Goal: Information Seeking & Learning: Learn about a topic

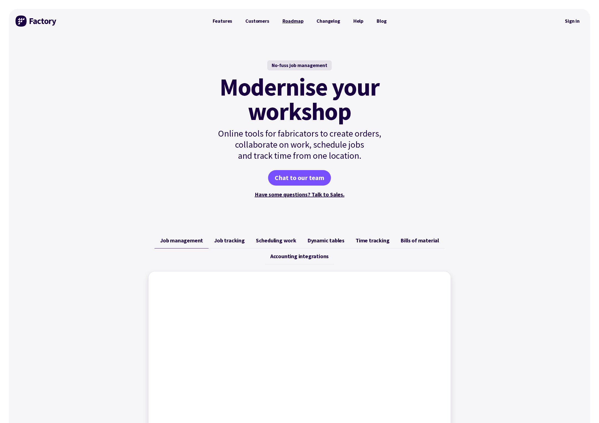
click at [284, 19] on link "Roadmap" at bounding box center [293, 21] width 34 height 11
click at [221, 20] on link "Features" at bounding box center [222, 21] width 33 height 11
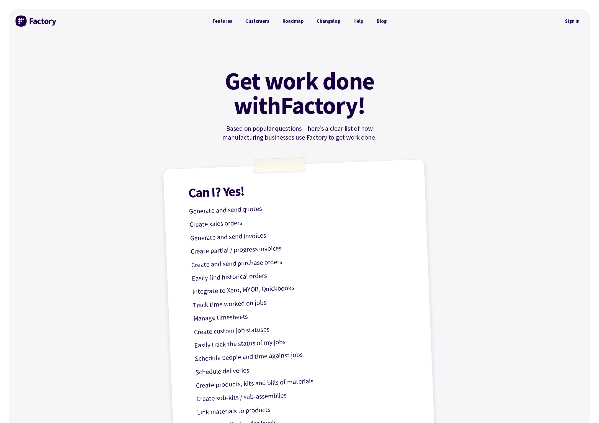
click at [19, 18] on img at bounding box center [37, 21] width 42 height 11
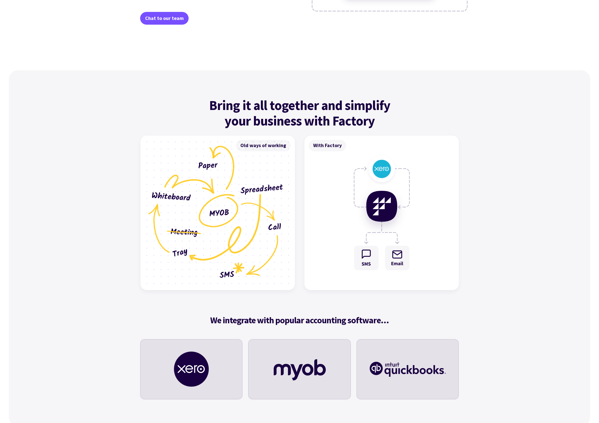
scroll to position [1540, 0]
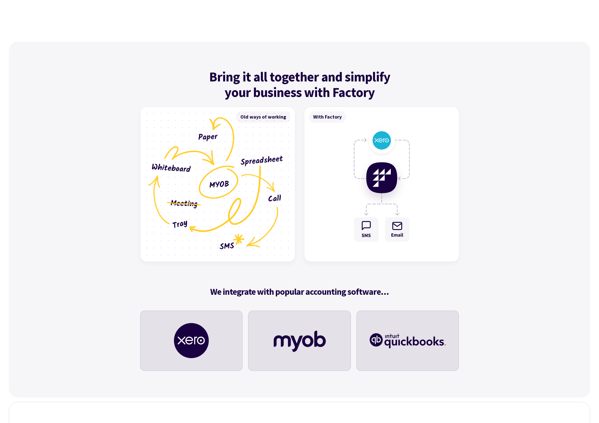
click at [323, 117] on div "With Factory" at bounding box center [327, 116] width 37 height 11
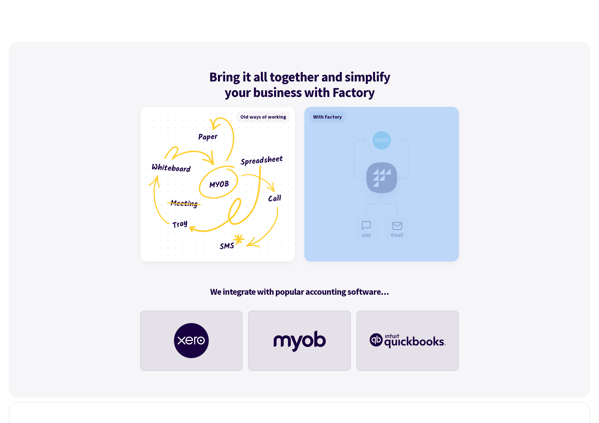
click at [323, 117] on div "With Factory" at bounding box center [327, 116] width 37 height 11
click at [330, 114] on div "With Factory" at bounding box center [327, 116] width 37 height 11
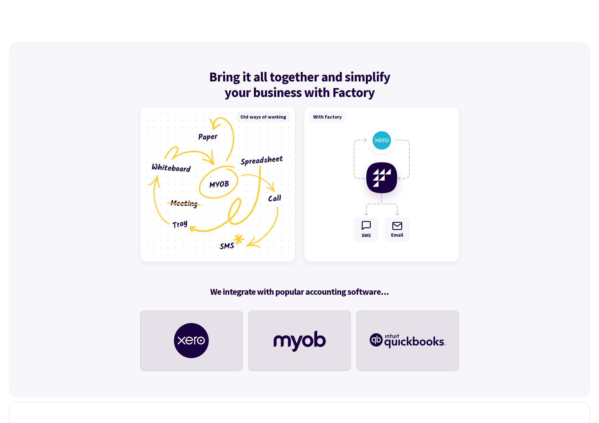
click at [327, 117] on div "With Factory" at bounding box center [327, 116] width 37 height 11
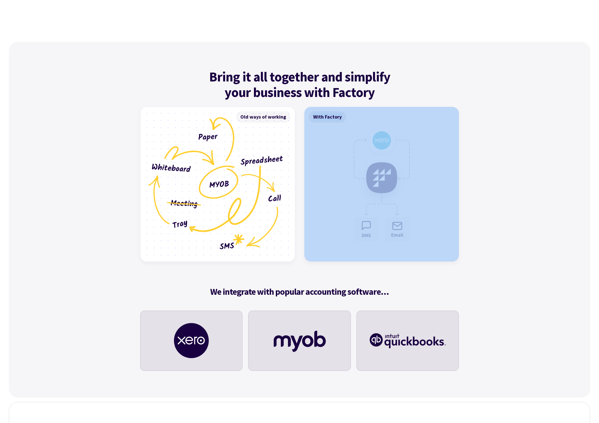
click at [327, 117] on div "With Factory" at bounding box center [327, 116] width 37 height 11
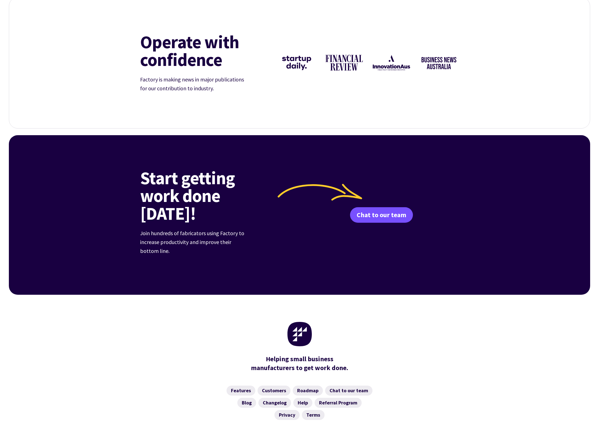
scroll to position [1993, 0]
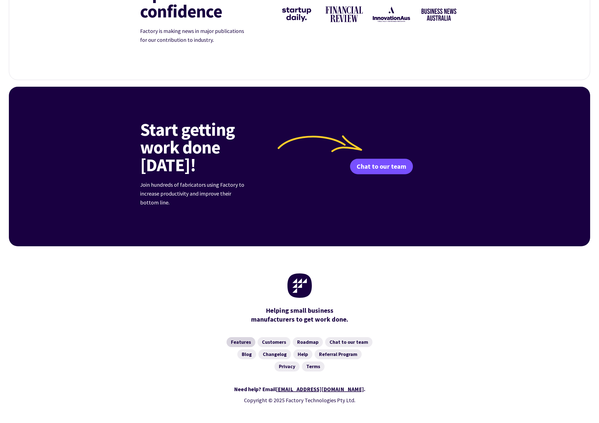
click at [248, 337] on link "Features" at bounding box center [240, 342] width 29 height 10
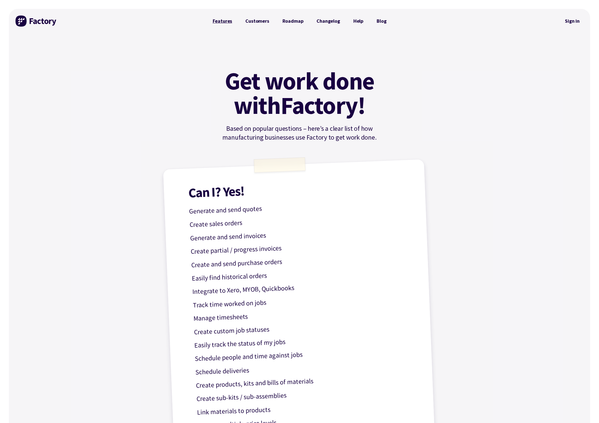
click at [226, 21] on link "Features" at bounding box center [222, 21] width 33 height 11
click at [266, 22] on link "Customers" at bounding box center [257, 21] width 37 height 11
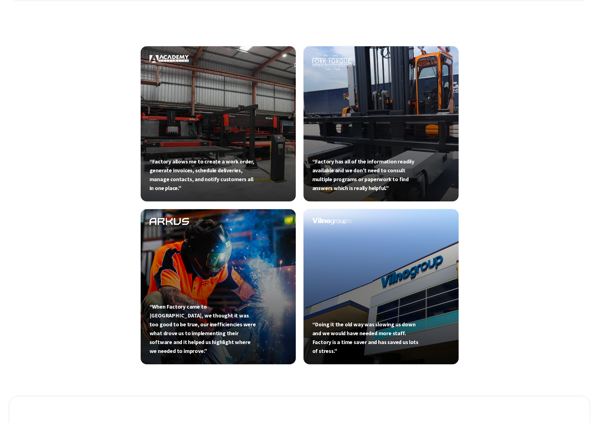
scroll to position [185, 0]
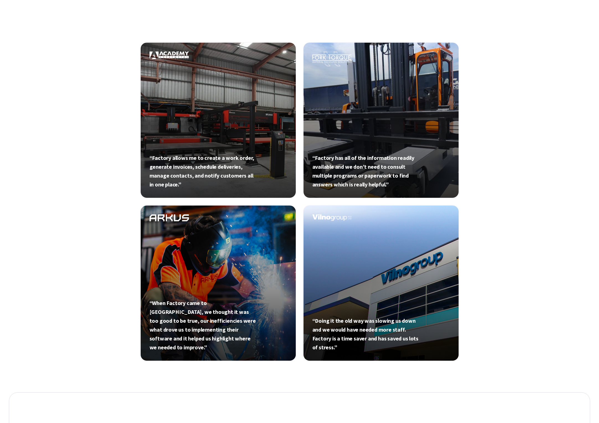
click at [378, 155] on link at bounding box center [381, 120] width 156 height 156
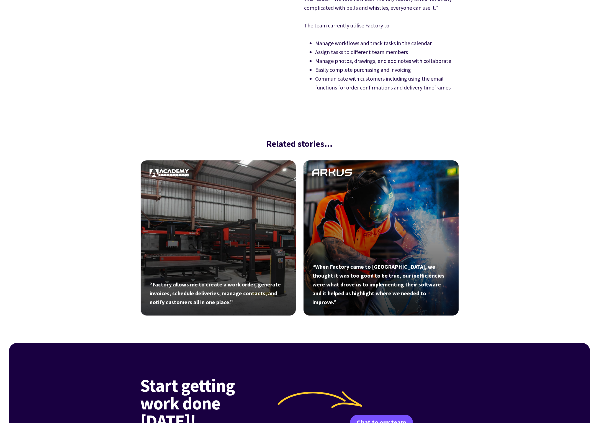
scroll to position [796, 0]
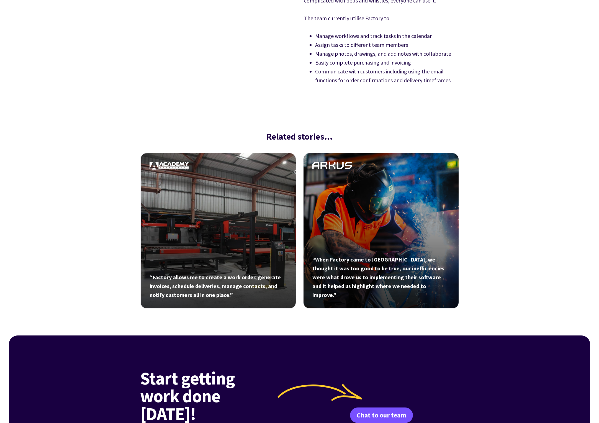
click at [388, 153] on link at bounding box center [381, 231] width 156 height 156
